Goal: Task Accomplishment & Management: Manage account settings

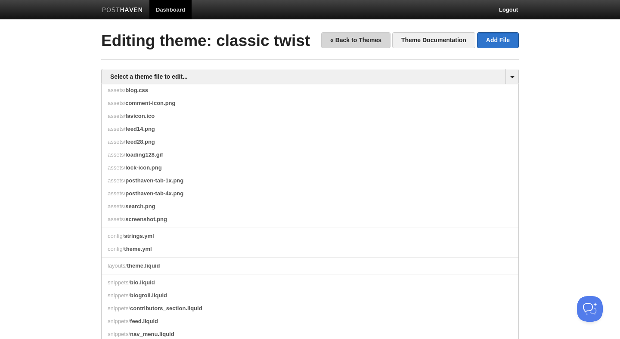
click at [344, 41] on link "« Back to Themes" at bounding box center [355, 40] width 69 height 16
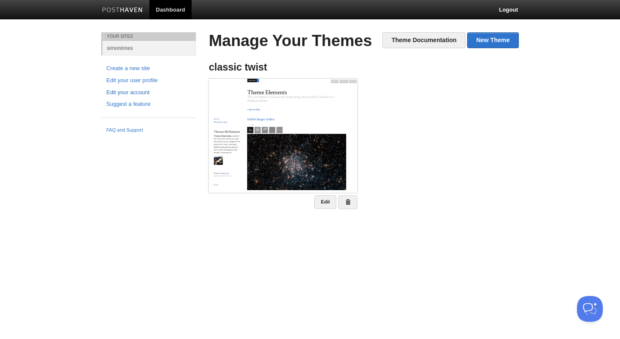
click at [132, 92] on link "Edit your account" at bounding box center [148, 92] width 84 height 9
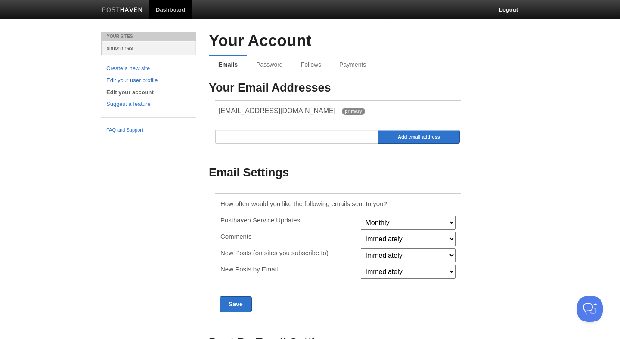
click at [127, 78] on link "Edit your user profile" at bounding box center [148, 80] width 84 height 9
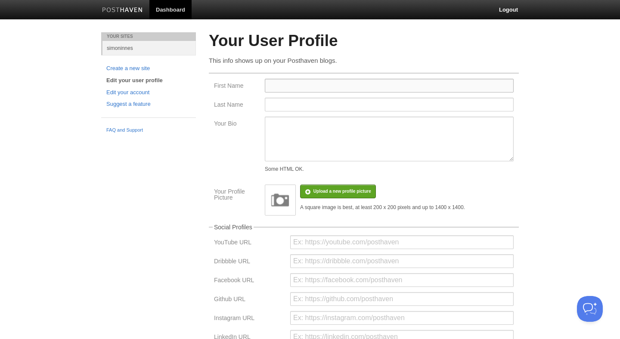
click at [297, 88] on input "First Name" at bounding box center [389, 86] width 249 height 14
type input "Simon"
click at [292, 102] on input "Last Name" at bounding box center [389, 105] width 249 height 14
type input "Innes"
click at [295, 124] on textarea "Your Bio" at bounding box center [389, 139] width 249 height 45
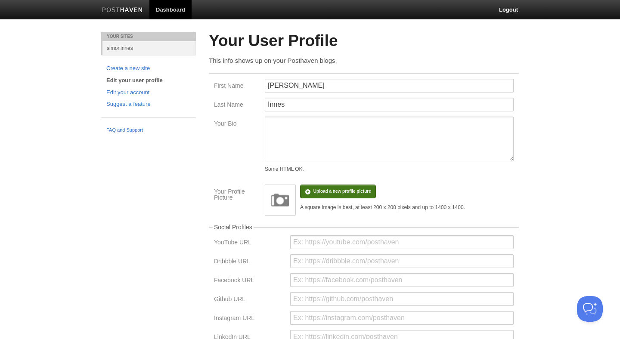
click at [333, 192] on input "file" at bounding box center [83, 196] width 652 height 44
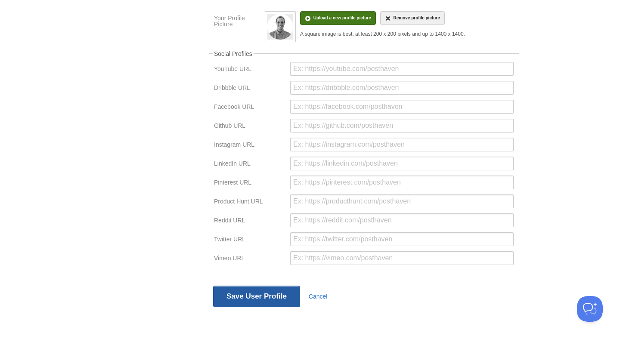
click at [268, 294] on button "Save User Profile" at bounding box center [256, 297] width 87 height 22
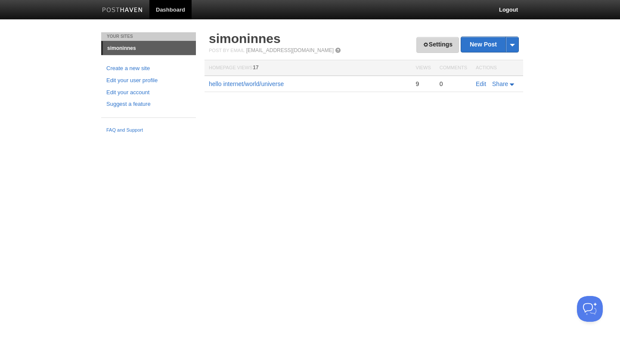
click at [436, 40] on link "Settings" at bounding box center [437, 45] width 43 height 16
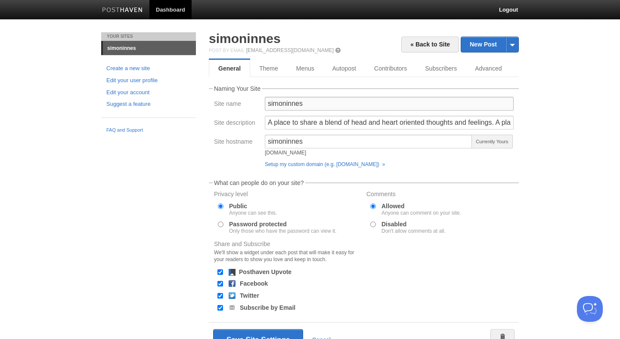
click at [316, 101] on input "simoninnes" at bounding box center [389, 104] width 249 height 14
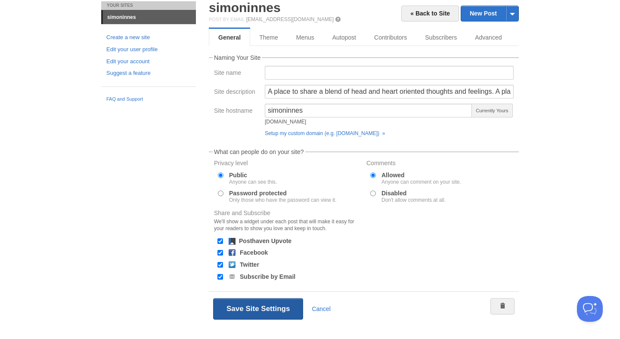
click at [246, 309] on button "Save Site Settings" at bounding box center [258, 309] width 90 height 22
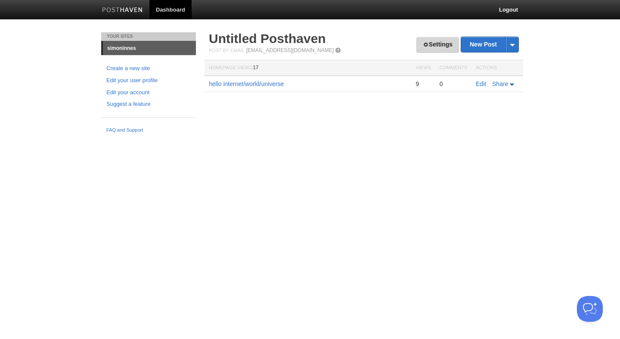
click at [441, 43] on link "Settings" at bounding box center [437, 45] width 43 height 16
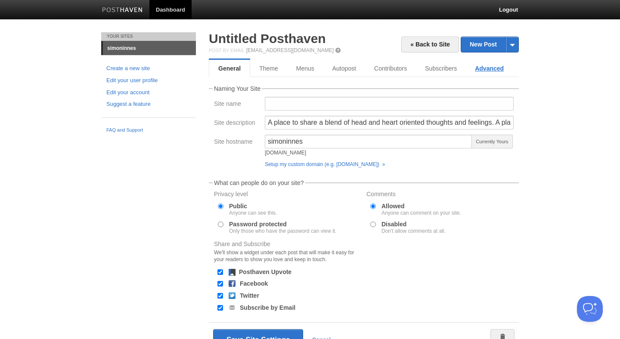
click at [495, 69] on link "Advanced" at bounding box center [489, 68] width 47 height 17
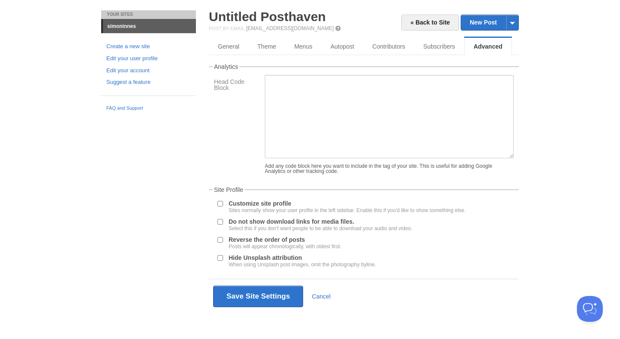
scroll to position [28, 0]
click at [292, 41] on link "Menus" at bounding box center [303, 46] width 37 height 17
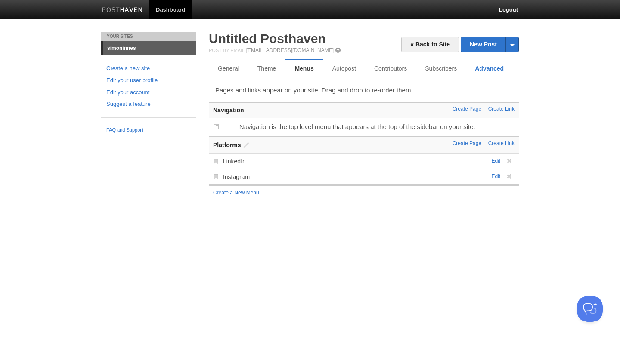
click at [494, 69] on link "Advanced" at bounding box center [489, 68] width 47 height 17
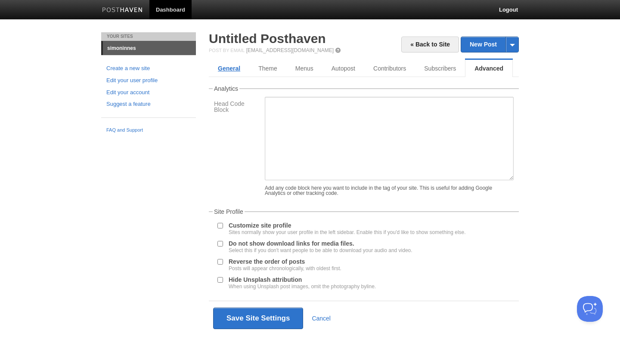
click at [239, 68] on link "General" at bounding box center [229, 68] width 40 height 17
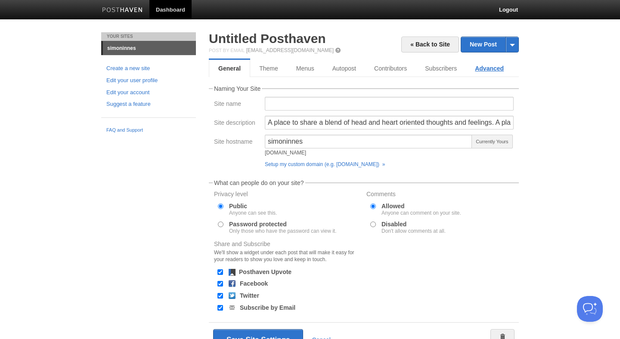
click at [494, 67] on link "Advanced" at bounding box center [489, 68] width 47 height 17
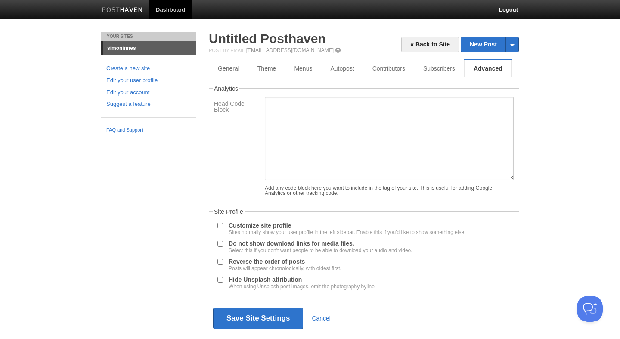
click at [246, 232] on label "Customize site profile Sites normally show your user profile in the left sideba…" at bounding box center [347, 229] width 237 height 12
click at [223, 229] on input "Customize site profile Sites normally show your user profile in the left sideba…" at bounding box center [220, 226] width 6 height 6
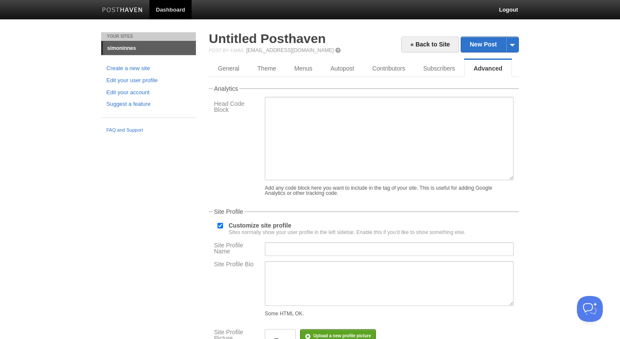
click at [246, 232] on label "Customize site profile Sites normally show your user profile in the left sideba…" at bounding box center [347, 229] width 237 height 12
click at [223, 229] on input "Customize site profile Sites normally show your user profile in the left sideba…" at bounding box center [220, 226] width 6 height 6
checkbox input "false"
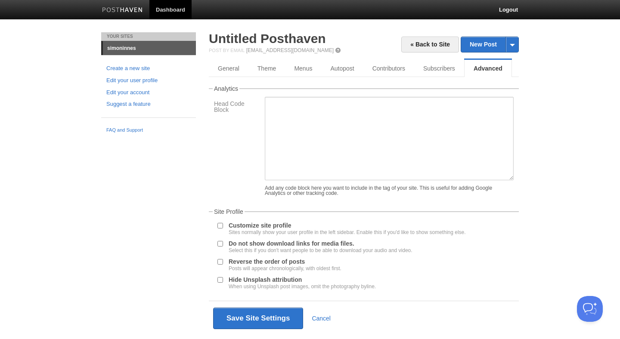
scroll to position [28, 0]
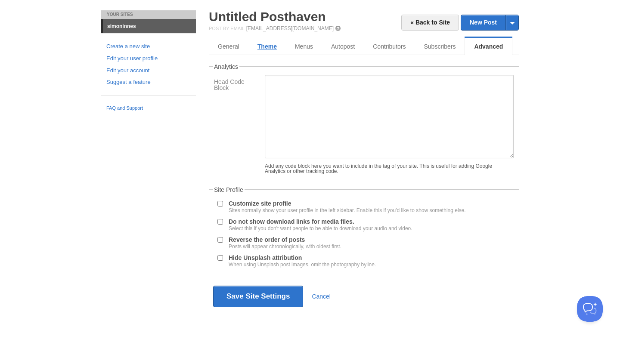
click at [267, 48] on link "Theme" at bounding box center [266, 46] width 37 height 17
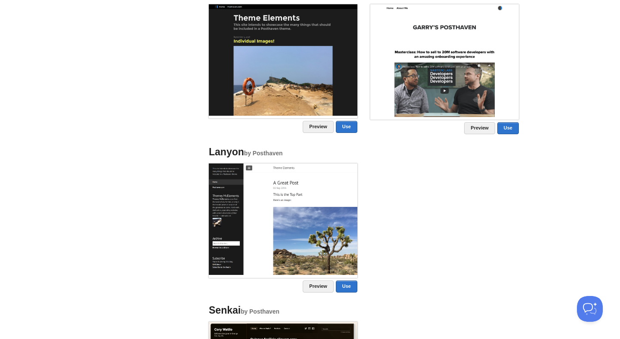
scroll to position [806, 0]
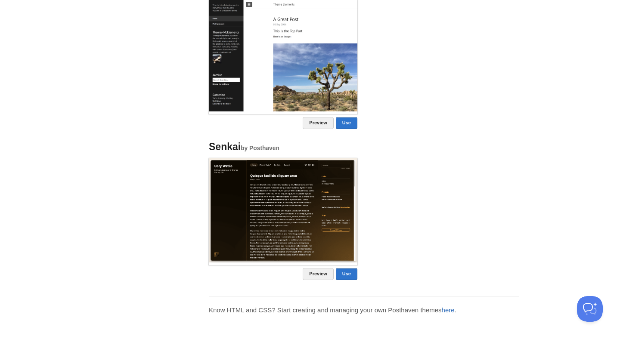
click at [454, 308] on link "here" at bounding box center [448, 310] width 13 height 7
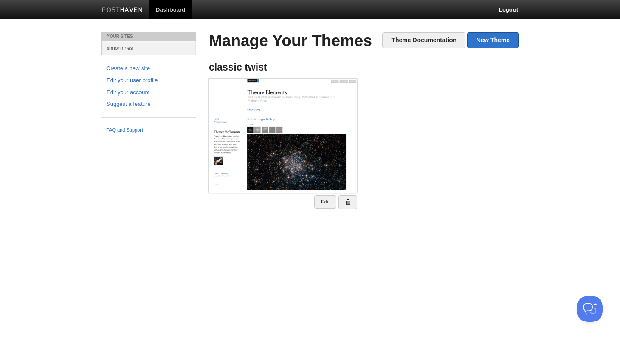
click at [146, 81] on link "Edit your user profile" at bounding box center [148, 80] width 84 height 9
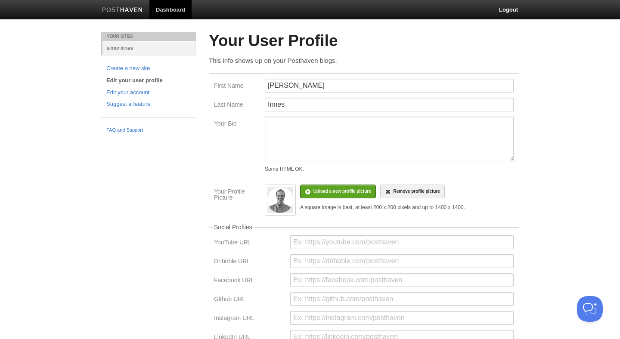
click at [273, 202] on img at bounding box center [280, 200] width 26 height 26
click at [334, 195] on input "file" at bounding box center [83, 196] width 652 height 44
click at [277, 205] on img at bounding box center [280, 200] width 26 height 26
click at [325, 198] on input "file" at bounding box center [83, 196] width 652 height 44
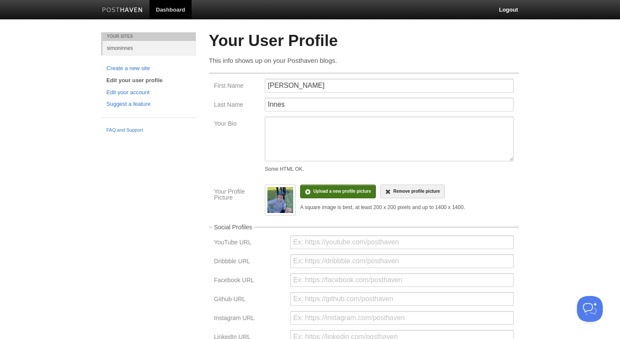
scroll to position [177, 0]
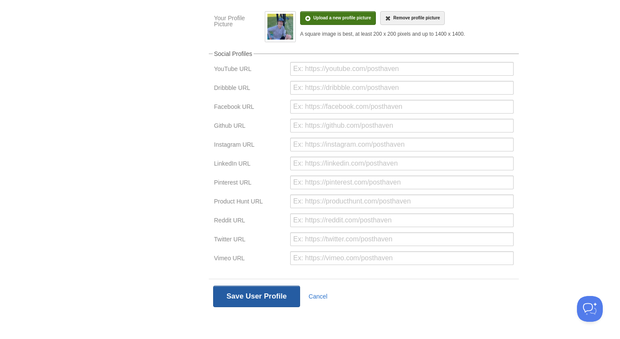
click at [270, 292] on button "Save User Profile" at bounding box center [256, 297] width 87 height 22
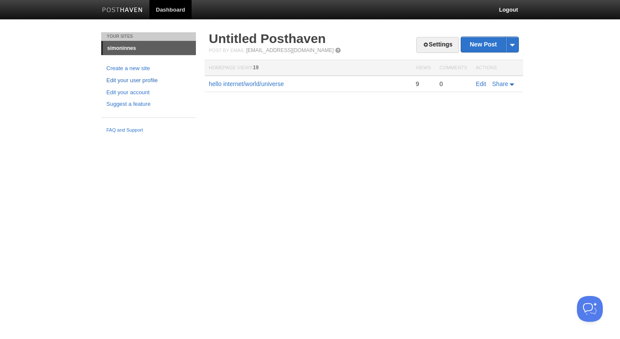
click at [138, 76] on link "Edit your user profile" at bounding box center [148, 80] width 84 height 9
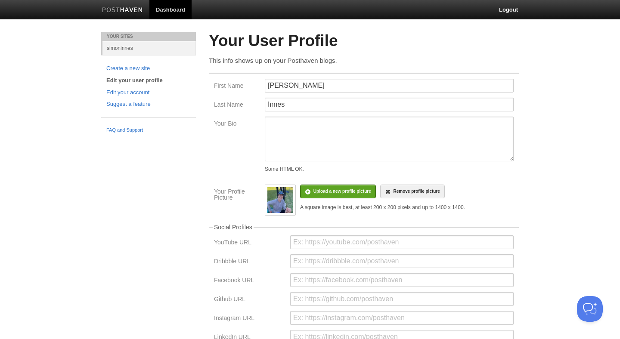
click at [277, 195] on img at bounding box center [280, 200] width 26 height 26
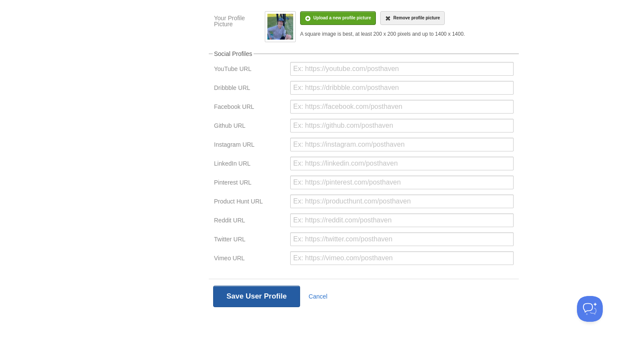
click at [255, 295] on button "Save User Profile" at bounding box center [256, 297] width 87 height 22
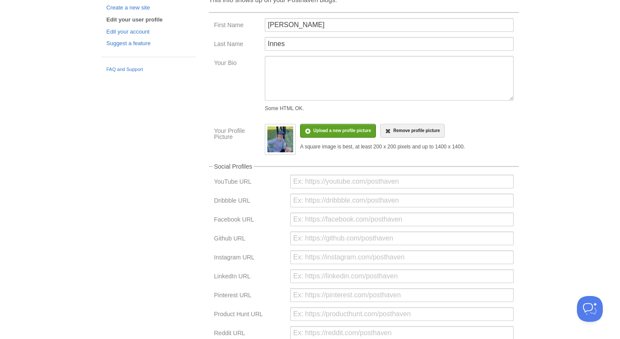
scroll to position [0, 0]
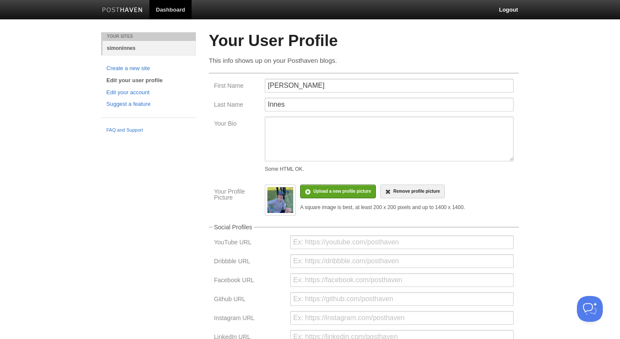
click at [124, 50] on link "simoninnes" at bounding box center [148, 48] width 93 height 14
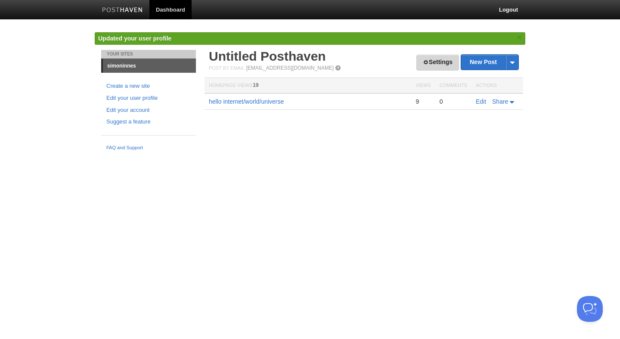
click at [444, 56] on link "Settings" at bounding box center [437, 63] width 43 height 16
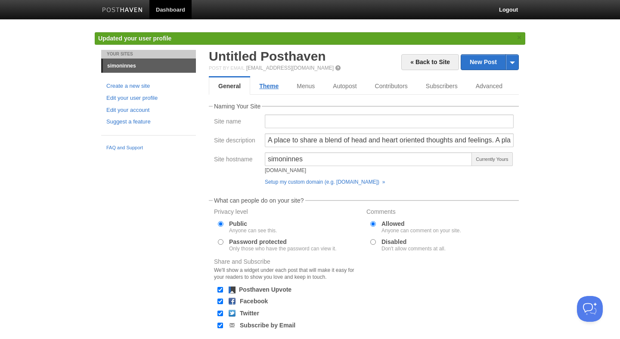
click at [275, 86] on link "Theme" at bounding box center [268, 86] width 37 height 17
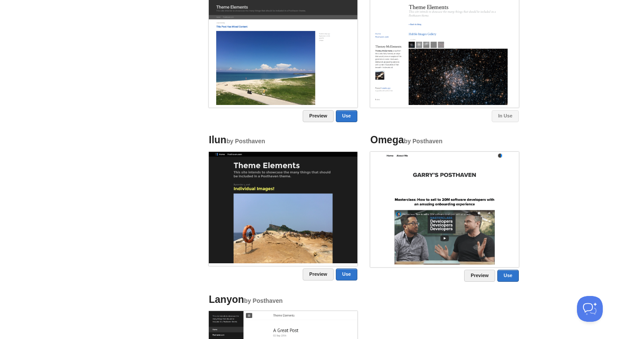
scroll to position [823, 0]
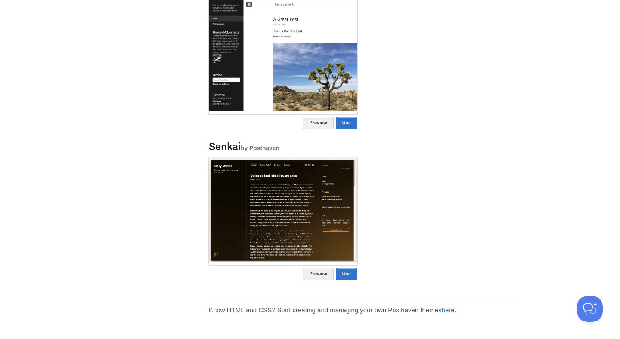
click at [454, 313] on link "here" at bounding box center [448, 310] width 13 height 7
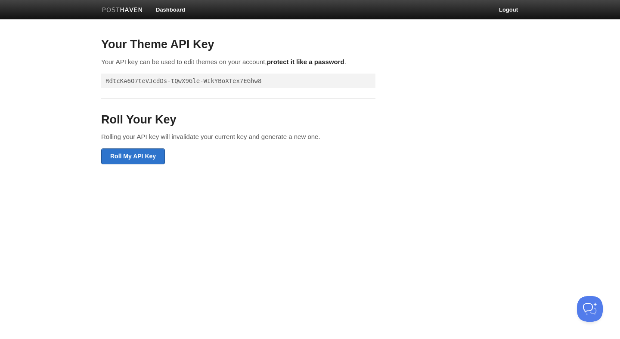
click at [223, 81] on pre "RdtcKA6O7teVJcdDs-tQwX9Gle-WIkYBoXTex7EGhw8" at bounding box center [238, 81] width 274 height 15
copy div "RdtcKA6O7teVJcdDs-tQwX9Gle-WIkYBoXTex7EGhw8"
click at [220, 79] on pre "RdtcKA6O7teVJcdDs-tQwX9Gle-WIkYBoXTex7EGhw8" at bounding box center [238, 81] width 274 height 15
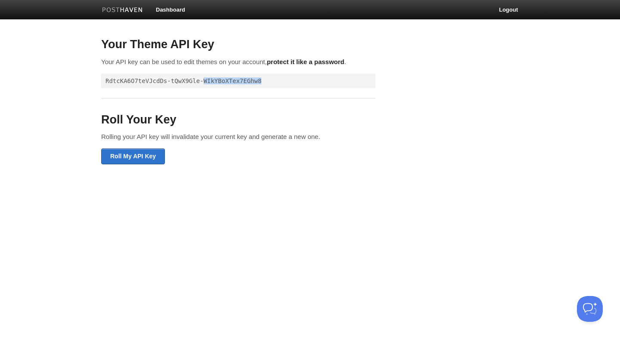
click at [220, 79] on pre "RdtcKA6O7teVJcdDs-tQwX9Gle-WIkYBoXTex7EGhw8" at bounding box center [238, 81] width 274 height 15
